Goal: Task Accomplishment & Management: Use online tool/utility

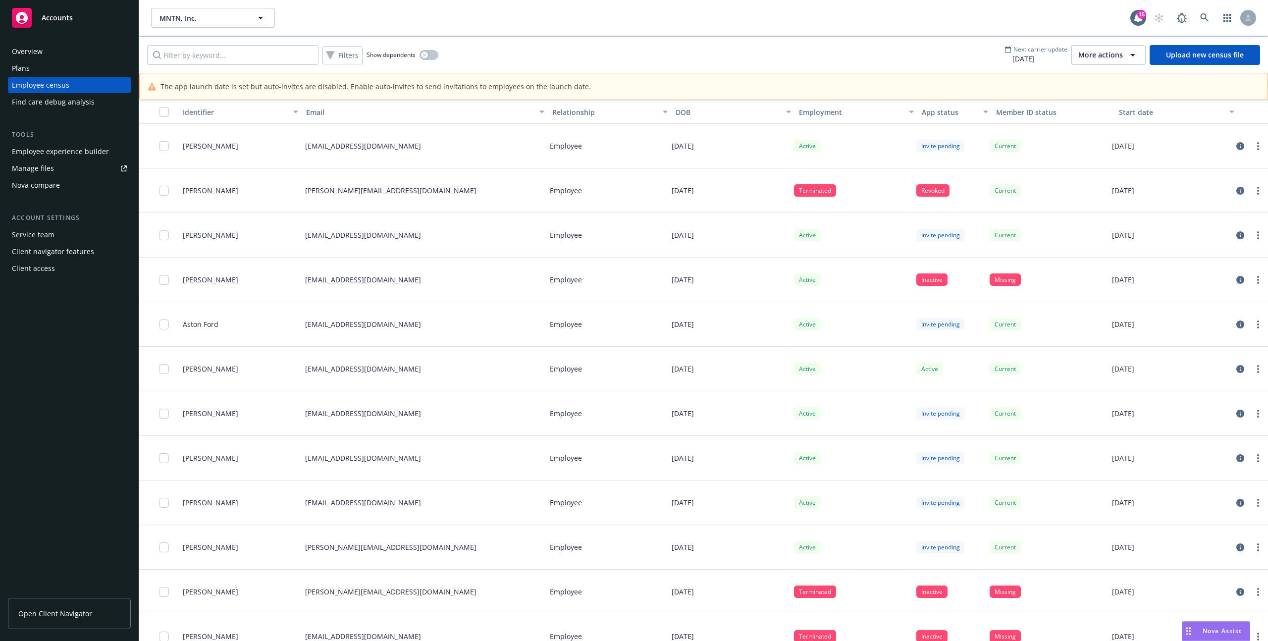
click at [1085, 57] on span "More actions" at bounding box center [1101, 55] width 45 height 10
click at [1101, 127] on span "Schedule carrier data upload" at bounding box center [1135, 126] width 97 height 10
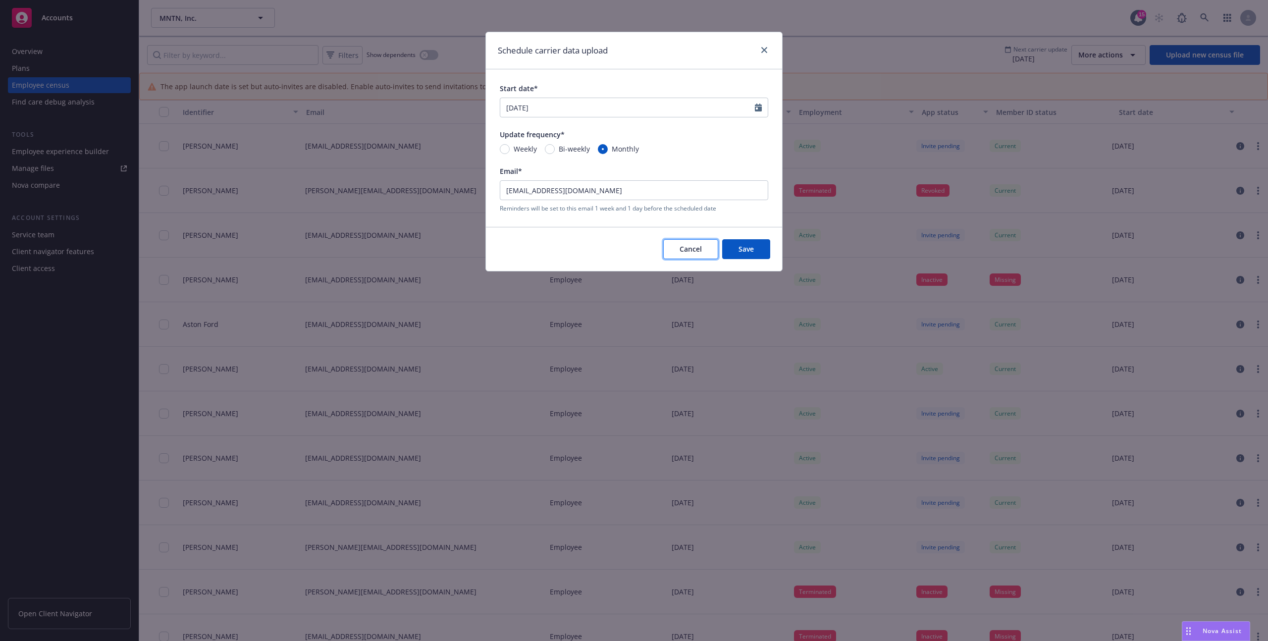
click at [685, 249] on span "Cancel" at bounding box center [691, 248] width 22 height 9
